Goal: Check status: Check status

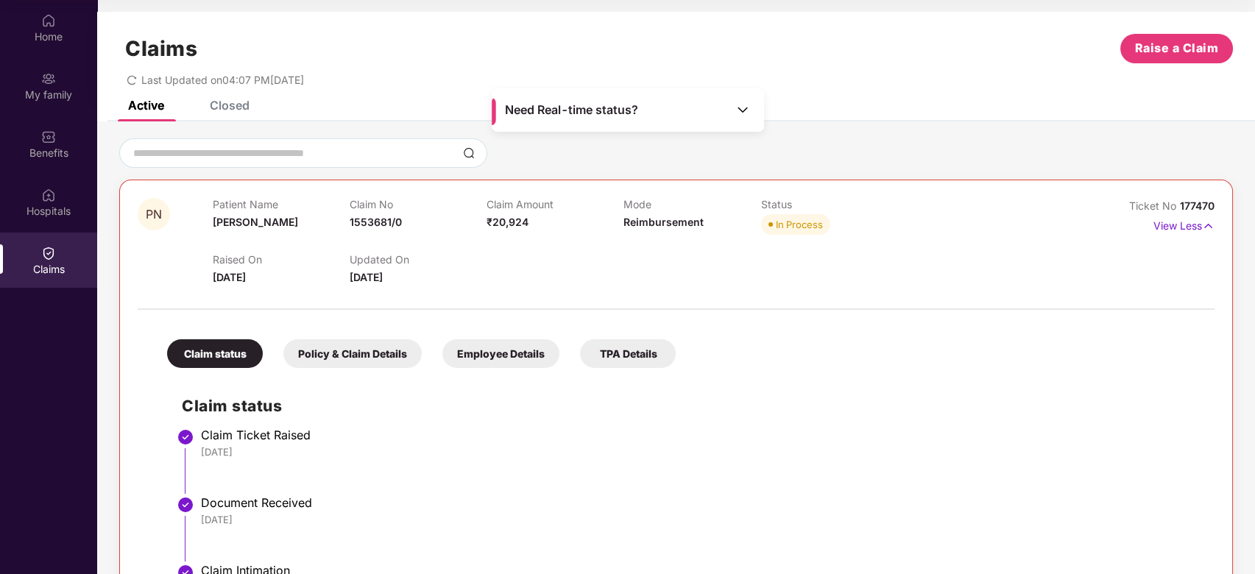
scroll to position [252, 0]
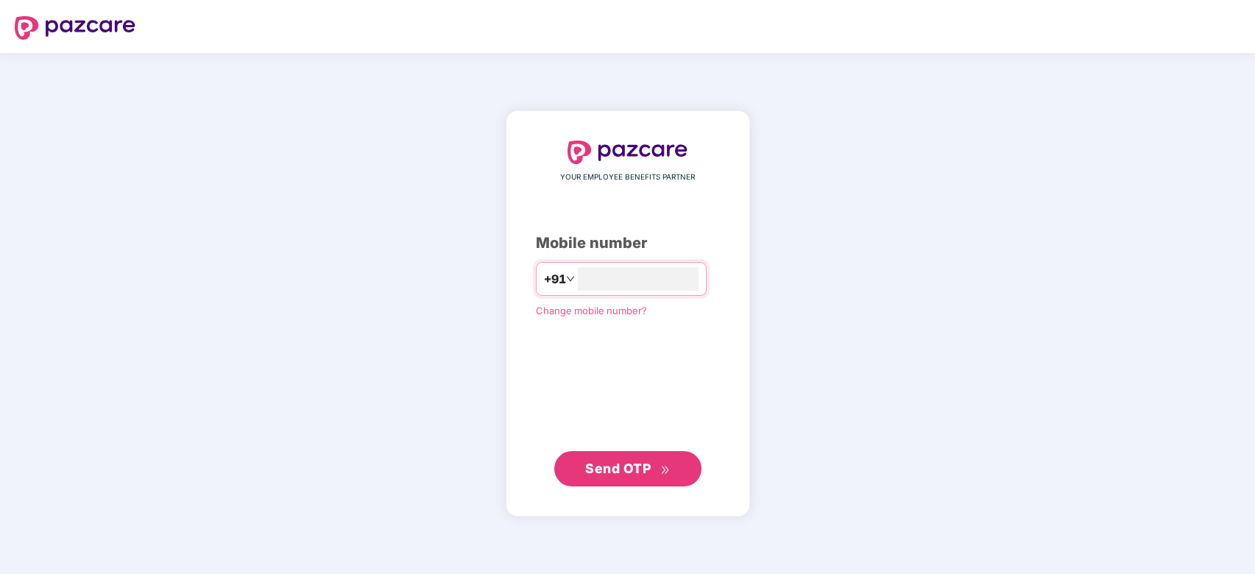
type input "**********"
click at [625, 471] on span "Send OTP" at bounding box center [617, 467] width 65 height 15
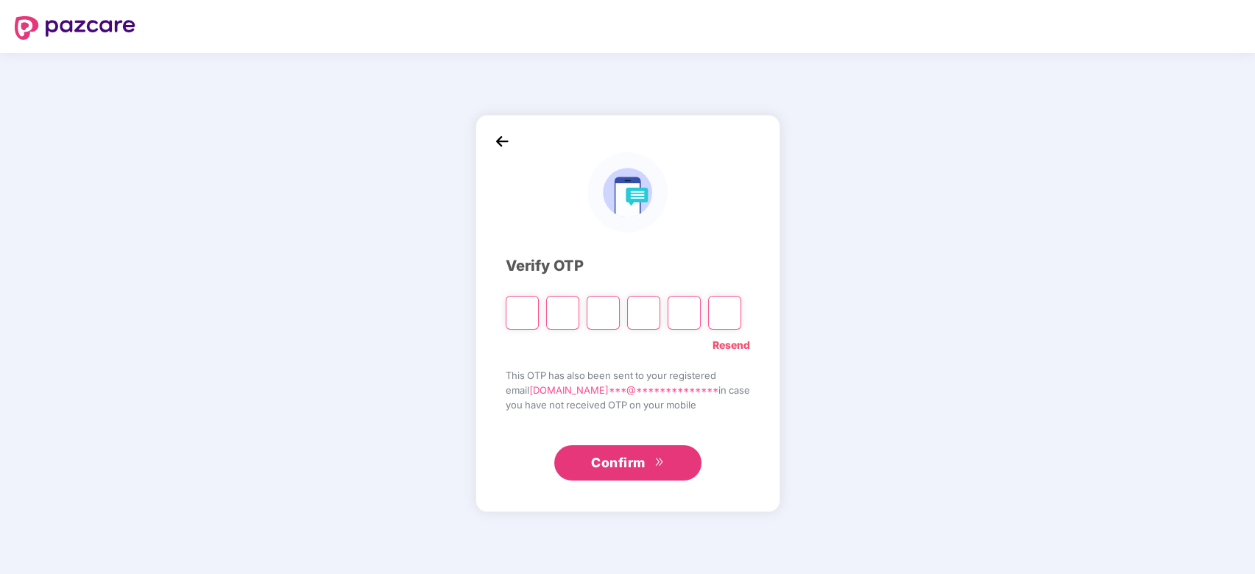
type input "*"
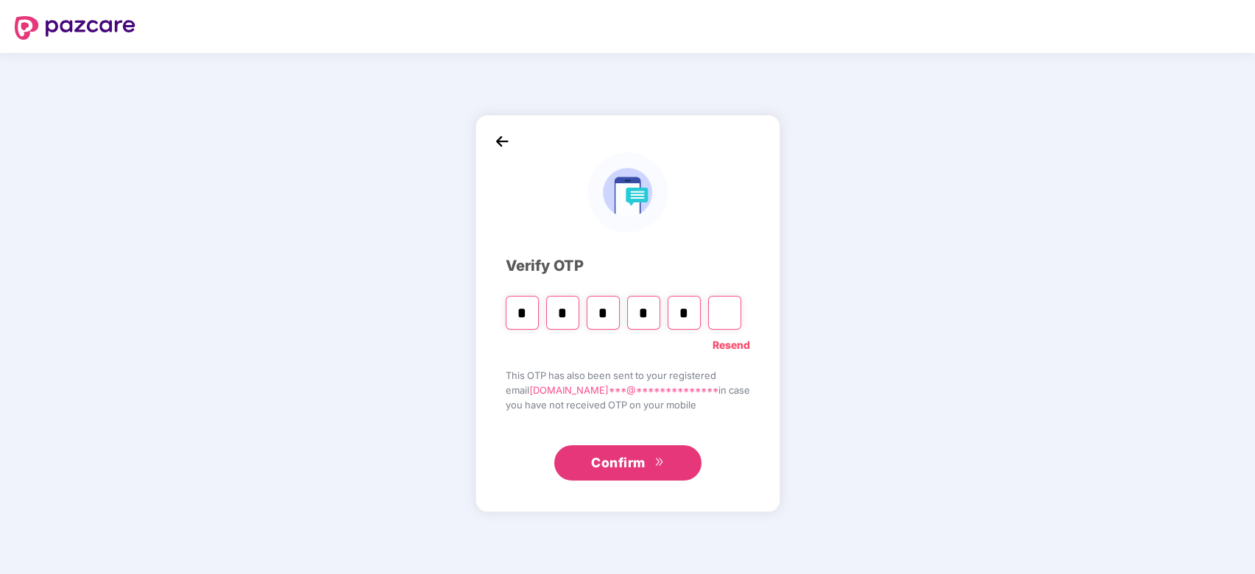
type input "*"
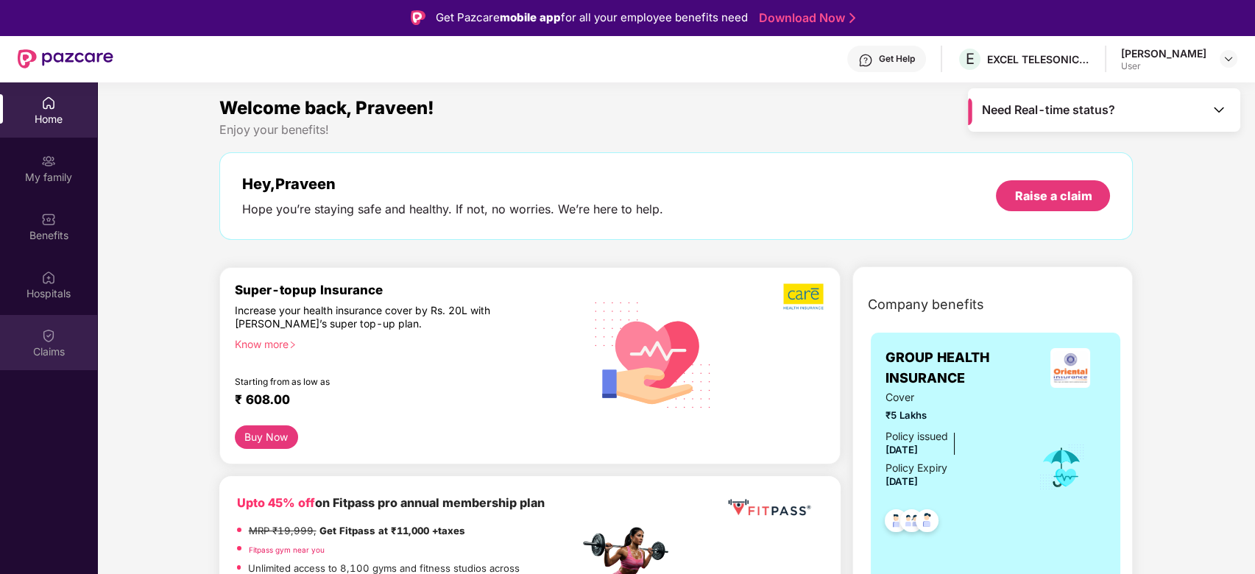
click at [50, 344] on div "Claims" at bounding box center [48, 351] width 97 height 15
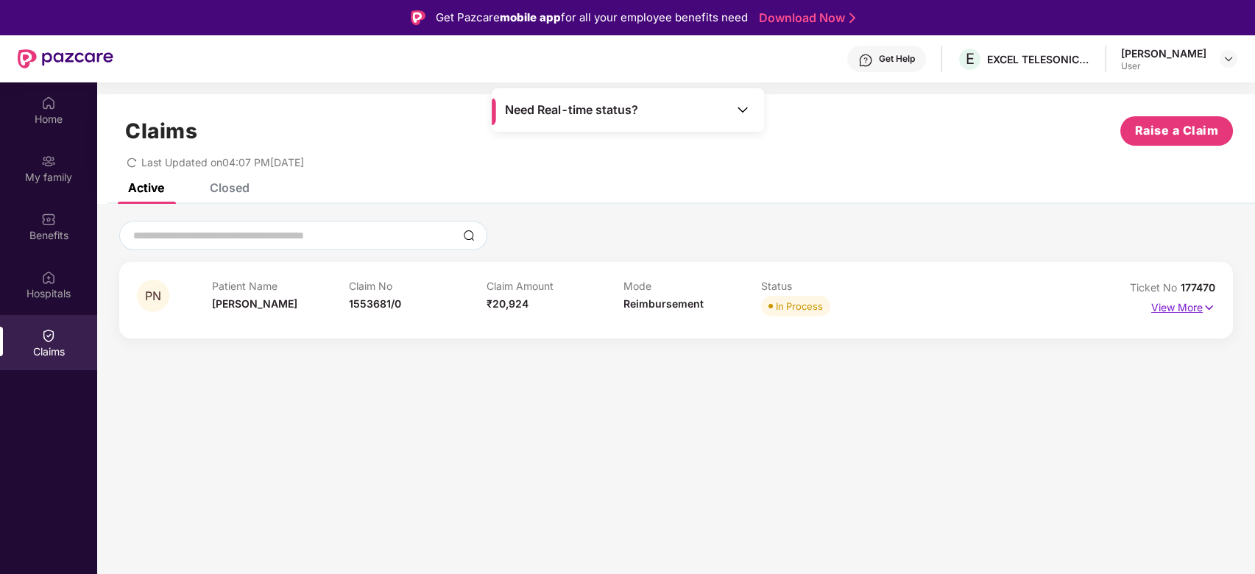
click at [1205, 311] on img at bounding box center [1208, 307] width 13 height 16
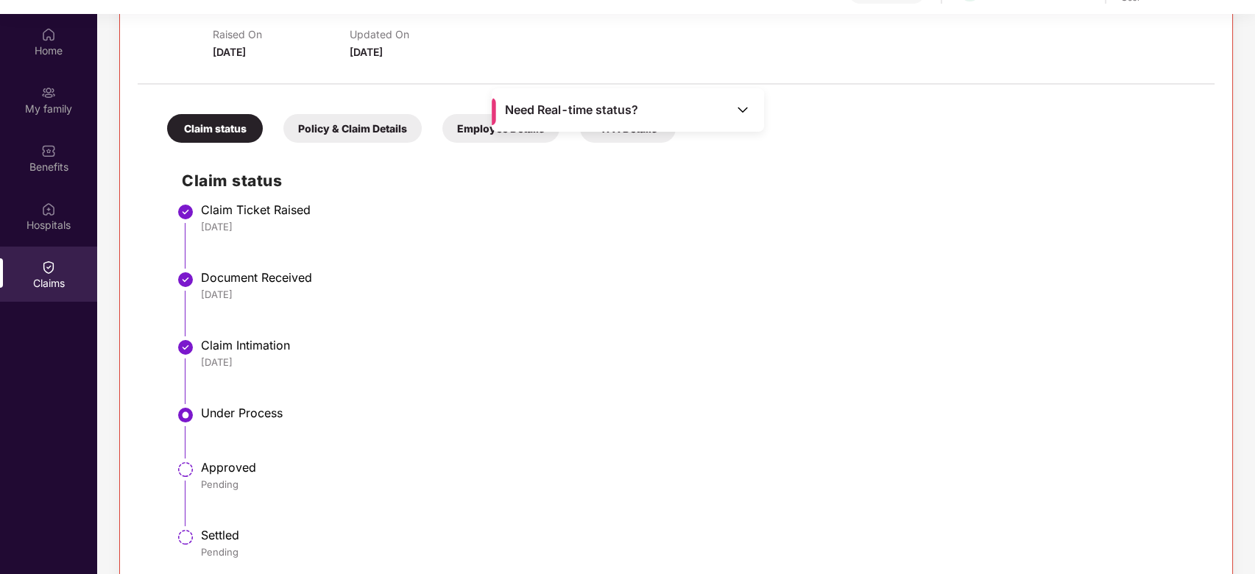
scroll to position [252, 0]
